Goal: Task Accomplishment & Management: Manage account settings

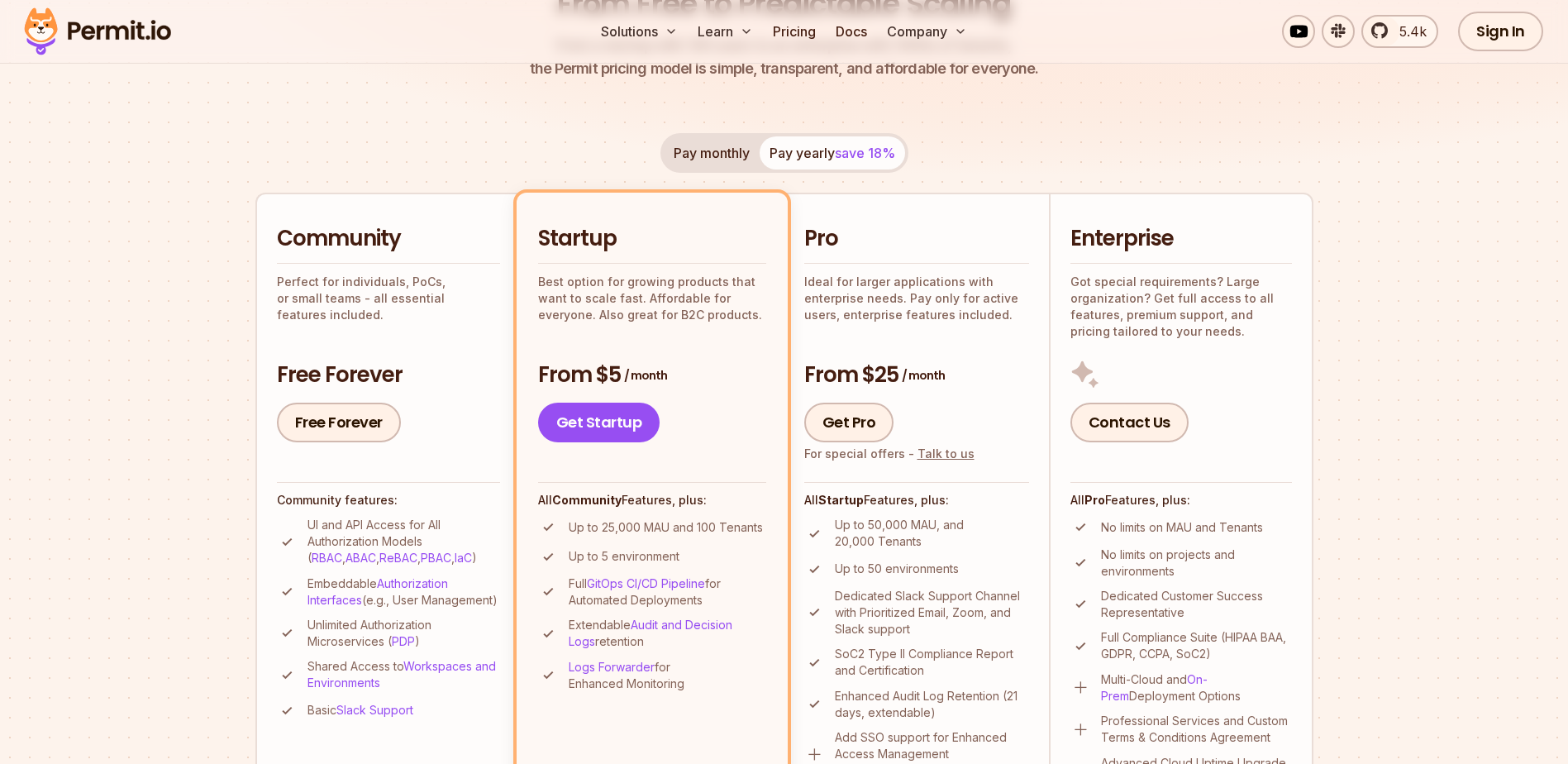
scroll to position [248, 0]
click at [1505, 25] on link "Sign In" at bounding box center [1500, 32] width 86 height 40
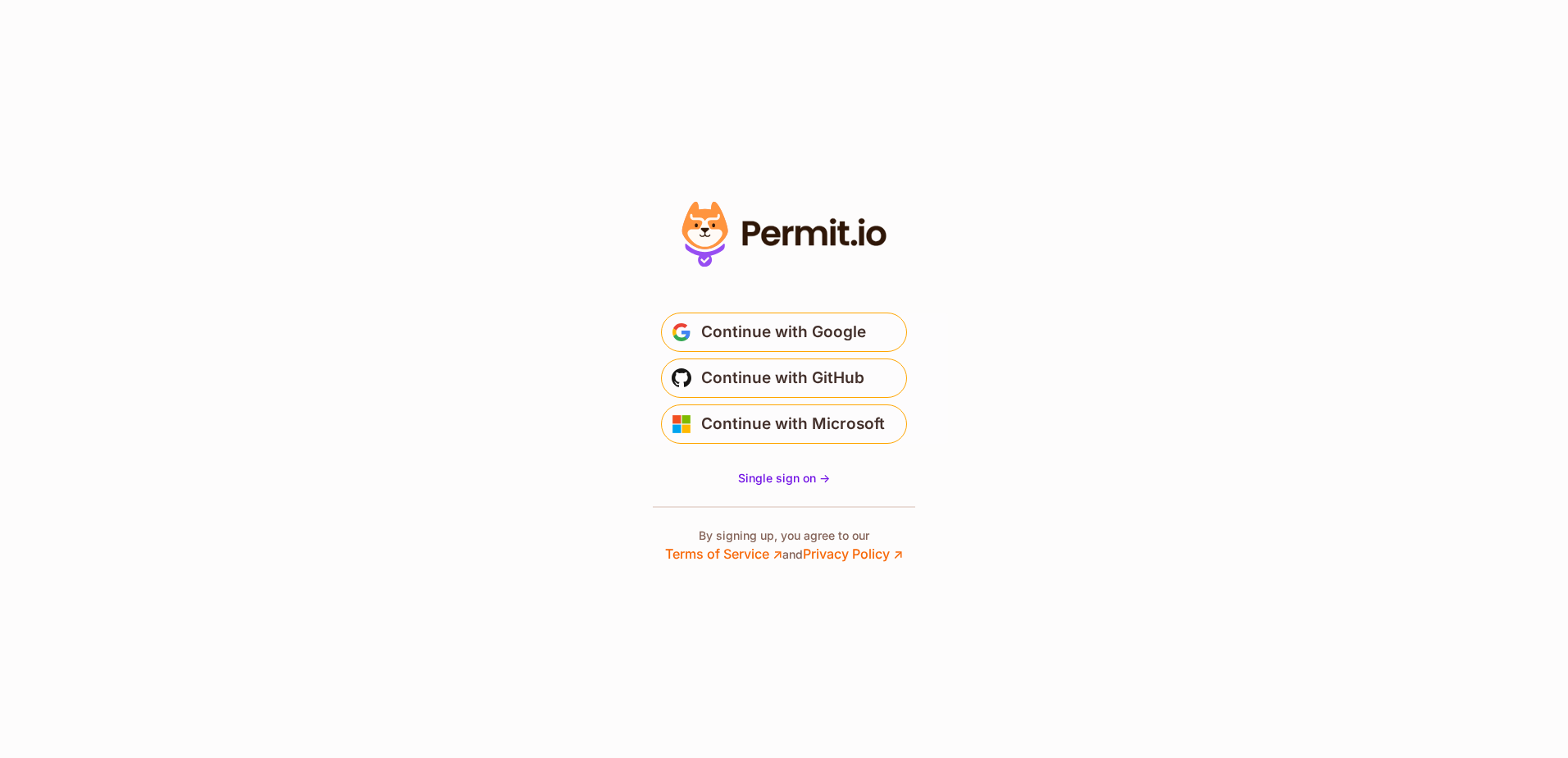
click at [1173, 273] on section "* Or" at bounding box center [784, 379] width 1568 height 758
drag, startPoint x: 1116, startPoint y: 341, endPoint x: 1117, endPoint y: 373, distance: 32.0
click at [1116, 347] on section "* Or" at bounding box center [784, 379] width 1568 height 758
